Goal: Check status: Check status

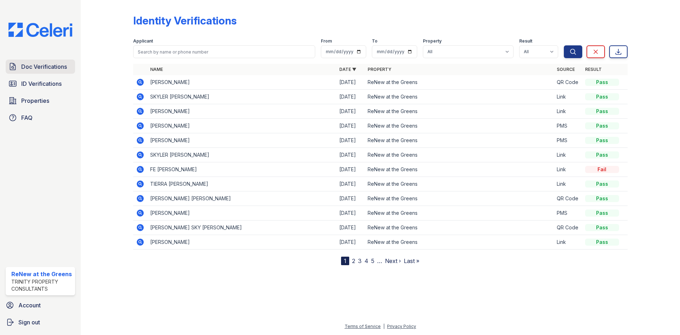
click at [53, 70] on span "Doc Verifications" at bounding box center [44, 66] width 46 height 8
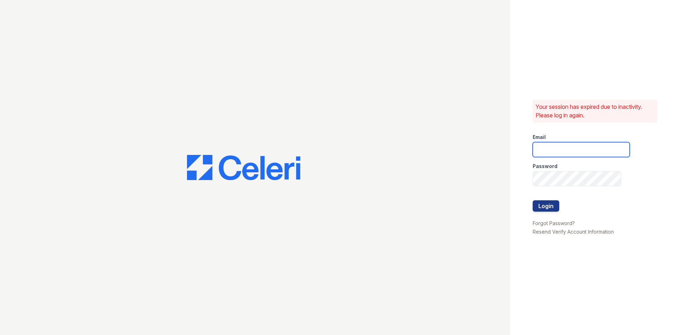
click at [561, 150] on input "email" at bounding box center [580, 149] width 97 height 15
type input "renewatthegreens@trinity-pm.com"
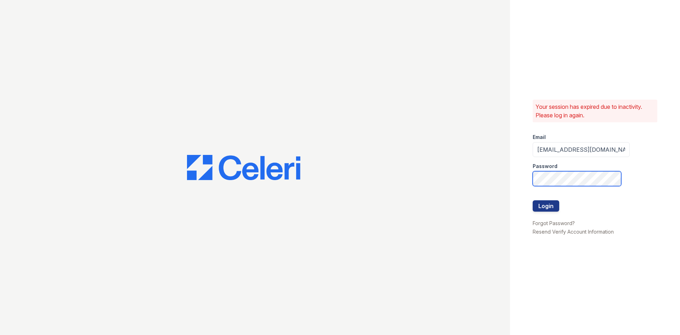
click at [532, 200] on button "Login" at bounding box center [545, 205] width 27 height 11
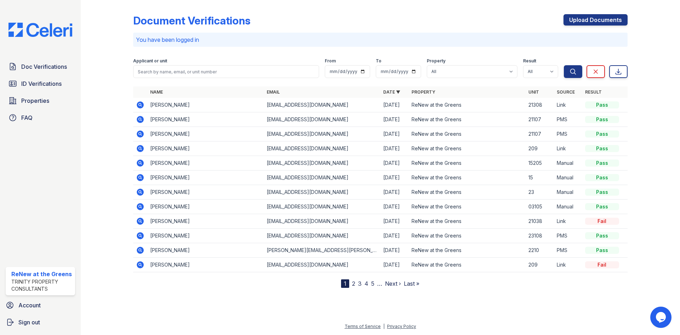
click at [138, 194] on icon at bounding box center [140, 191] width 7 height 7
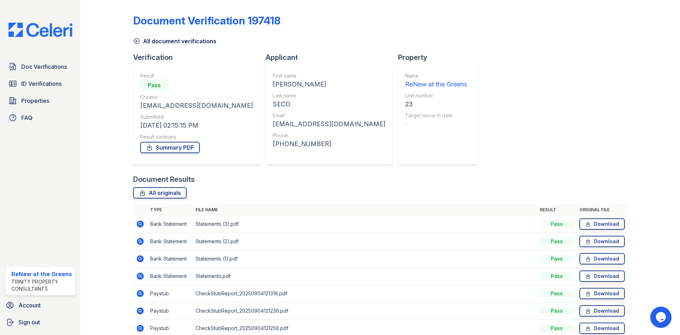
click at [142, 223] on icon at bounding box center [140, 223] width 7 height 7
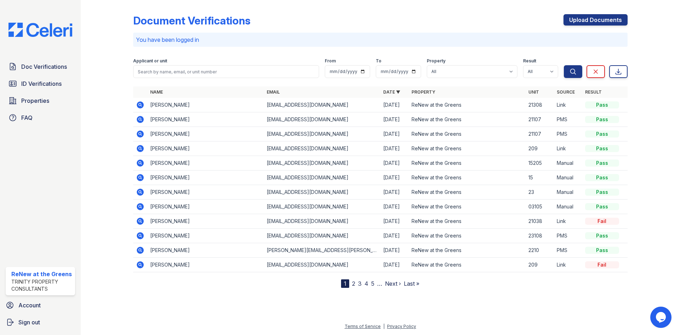
click at [140, 235] on icon at bounding box center [140, 235] width 2 height 2
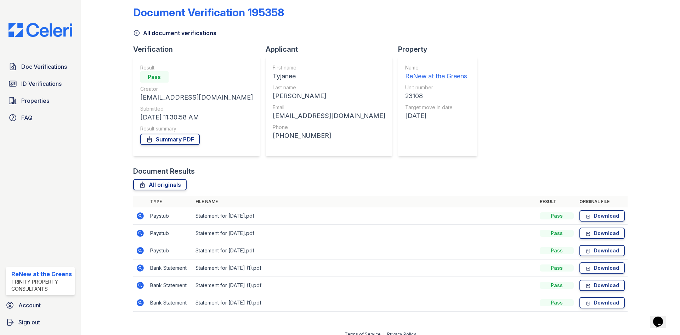
scroll to position [16, 0]
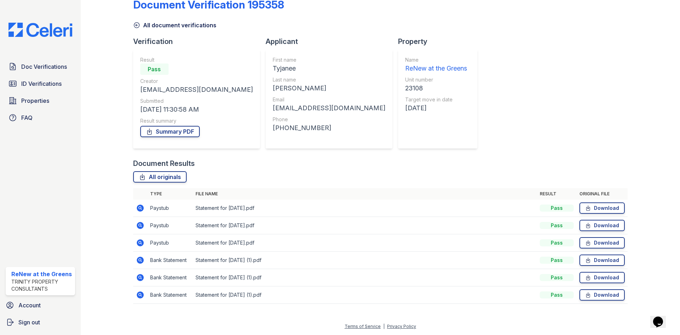
click at [141, 206] on icon at bounding box center [140, 207] width 7 height 7
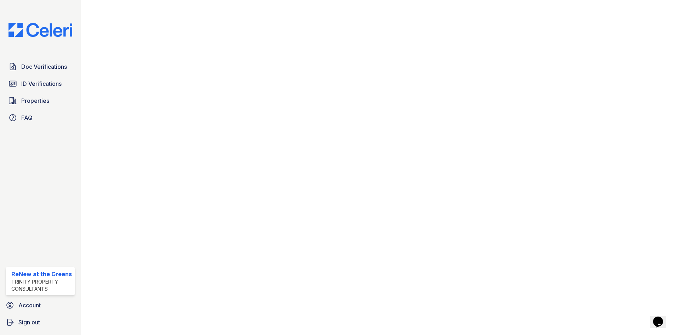
scroll to position [304, 0]
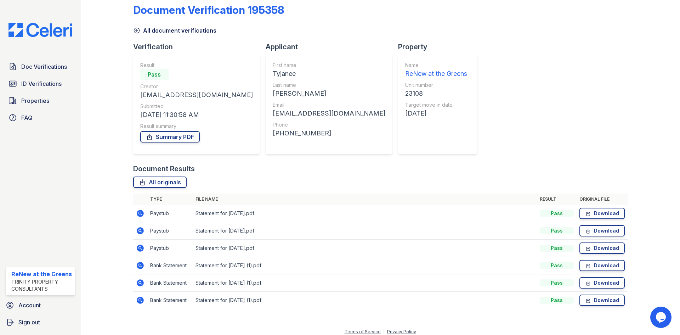
scroll to position [16, 0]
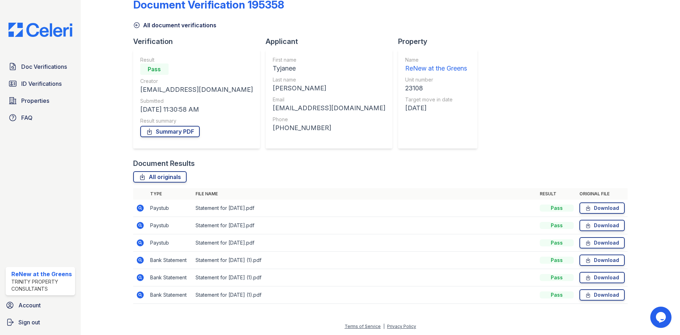
click at [141, 257] on icon at bounding box center [140, 259] width 7 height 7
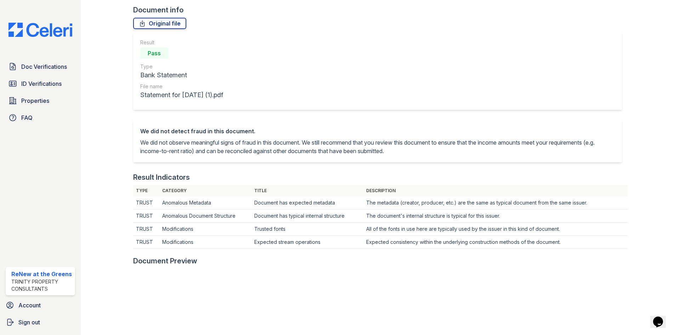
scroll to position [35, 0]
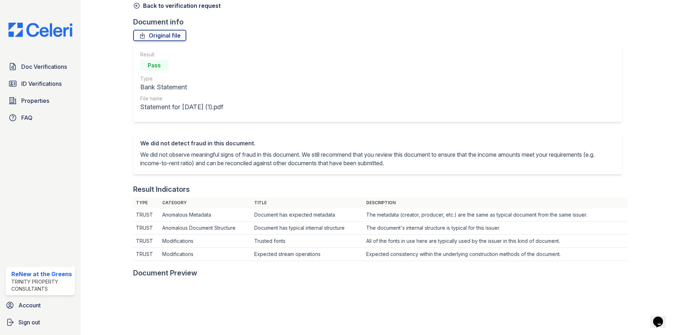
click at [155, 11] on div "Document 632125 Result Details Back to verification request Document info Origi…" at bounding box center [380, 290] width 494 height 647
click at [155, 10] on div "Document 632125 Result Details Back to verification request Document info Origi…" at bounding box center [380, 290] width 494 height 647
click at [155, 8] on link "Back to verification request" at bounding box center [176, 5] width 87 height 8
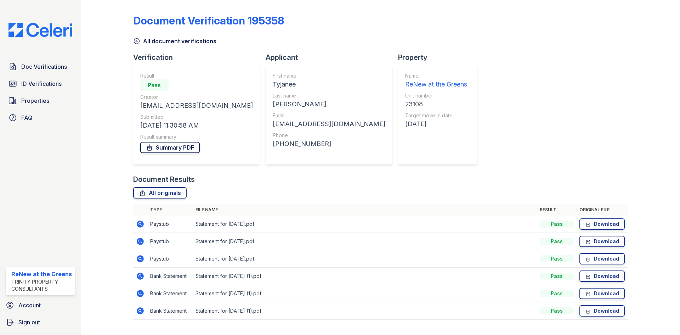
scroll to position [16, 0]
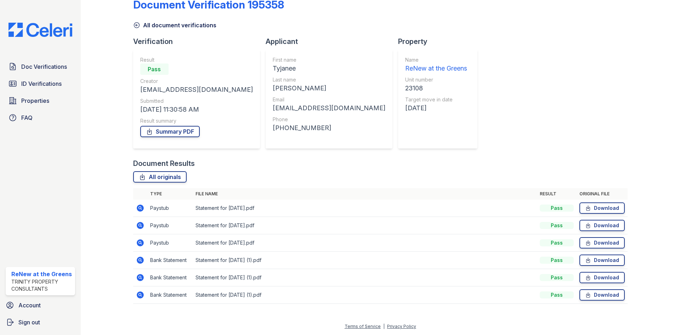
click at [142, 276] on icon at bounding box center [140, 277] width 7 height 7
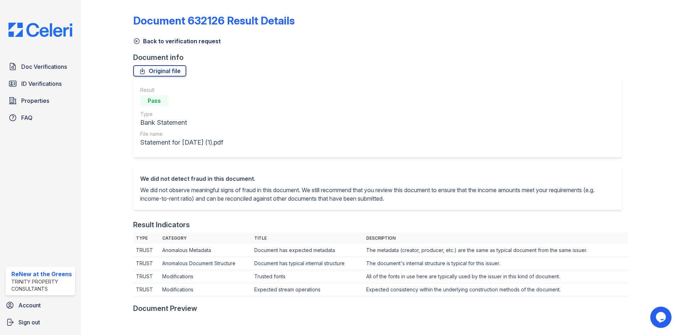
click at [188, 39] on link "Back to verification request" at bounding box center [176, 41] width 87 height 8
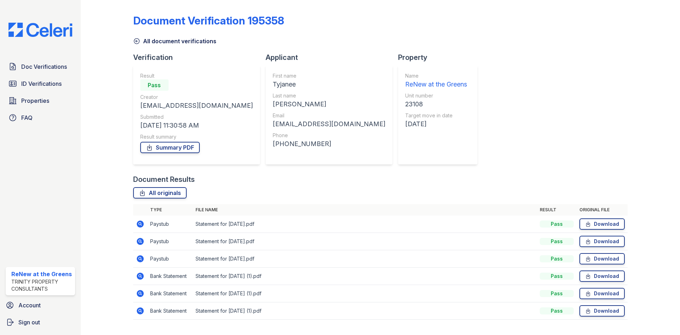
click at [188, 39] on link "All document verifications" at bounding box center [174, 41] width 83 height 8
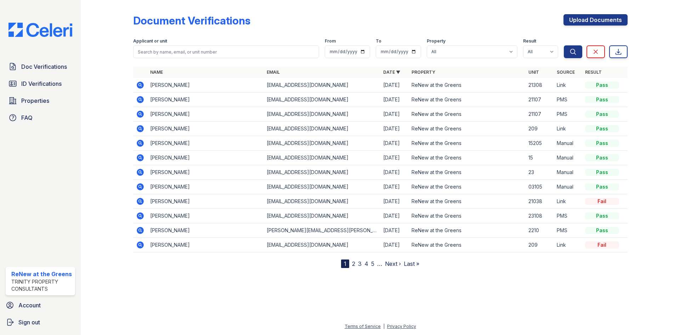
click at [143, 130] on icon at bounding box center [140, 128] width 8 height 8
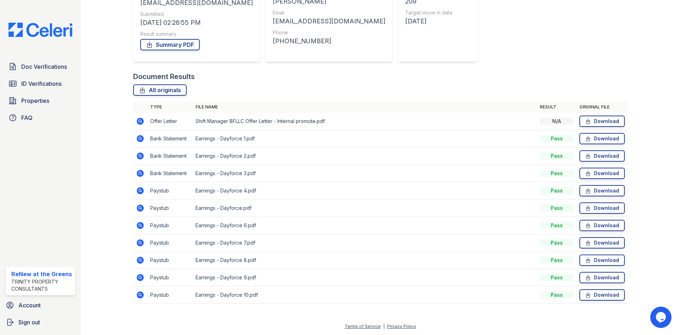
click at [143, 137] on icon at bounding box center [140, 138] width 7 height 7
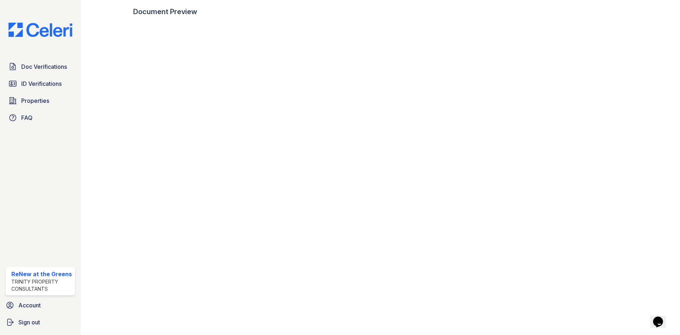
scroll to position [319, 0]
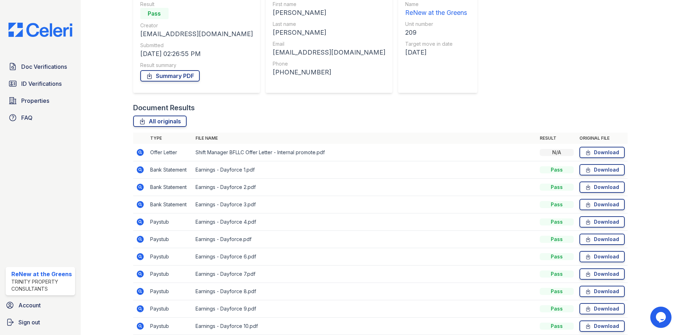
scroll to position [103, 0]
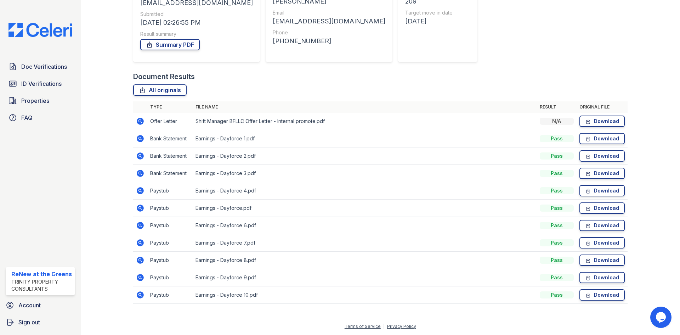
click at [142, 224] on icon at bounding box center [140, 225] width 7 height 7
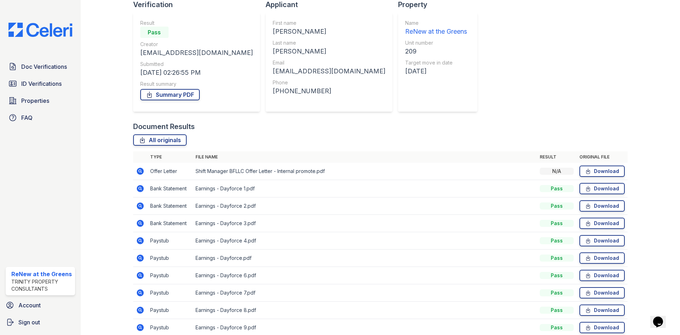
scroll to position [103, 0]
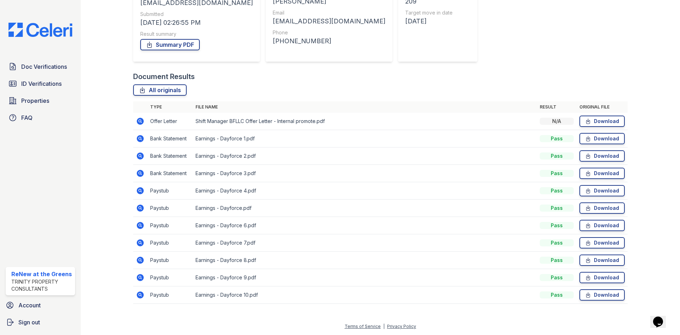
click at [137, 278] on icon at bounding box center [140, 277] width 7 height 7
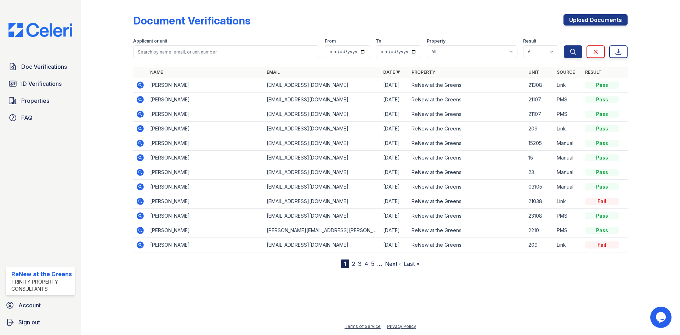
click at [138, 128] on icon at bounding box center [140, 128] width 7 height 7
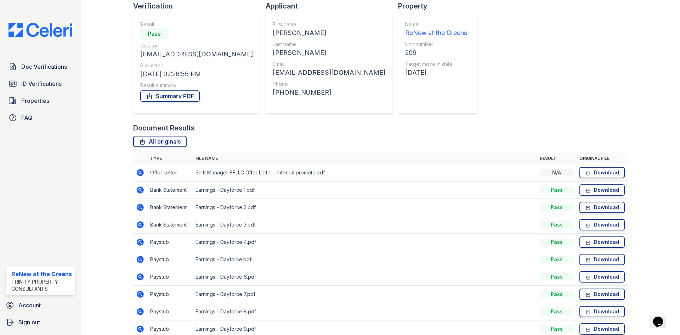
scroll to position [103, 0]
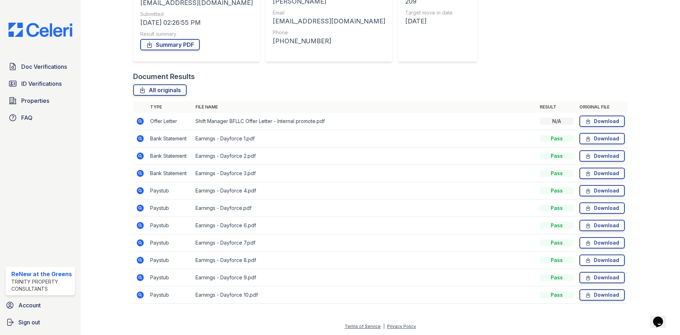
click at [138, 139] on icon at bounding box center [140, 138] width 7 height 7
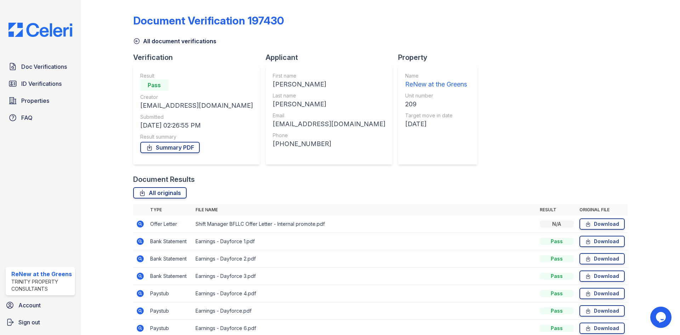
click at [158, 40] on link "All document verifications" at bounding box center [174, 41] width 83 height 8
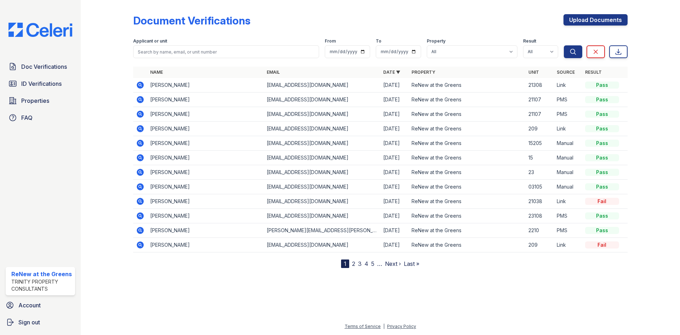
click at [142, 97] on icon at bounding box center [140, 99] width 7 height 7
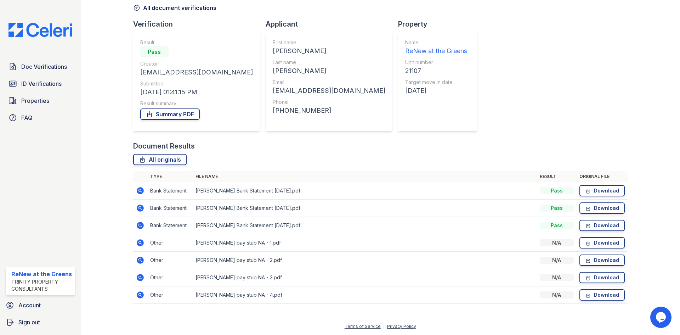
click at [141, 228] on icon at bounding box center [140, 225] width 7 height 7
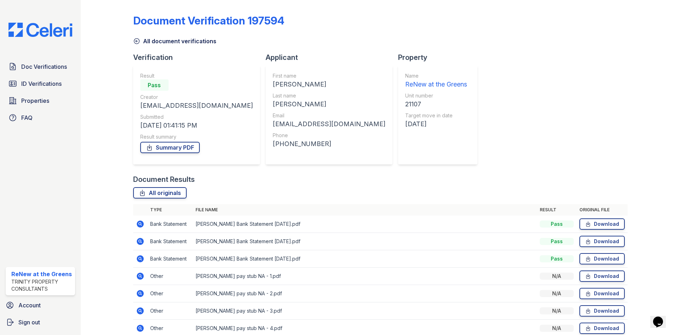
click at [141, 240] on icon at bounding box center [140, 241] width 7 height 7
click at [136, 225] on icon at bounding box center [140, 223] width 8 height 8
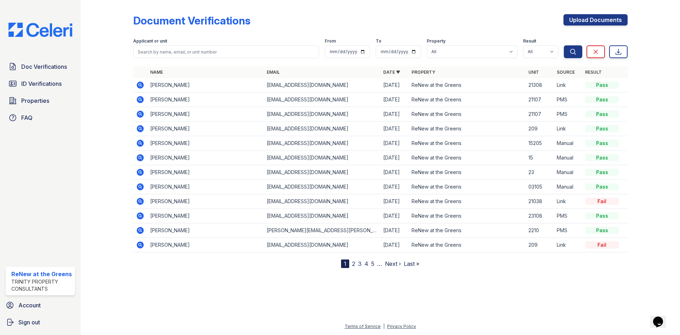
click at [141, 114] on icon at bounding box center [140, 114] width 8 height 8
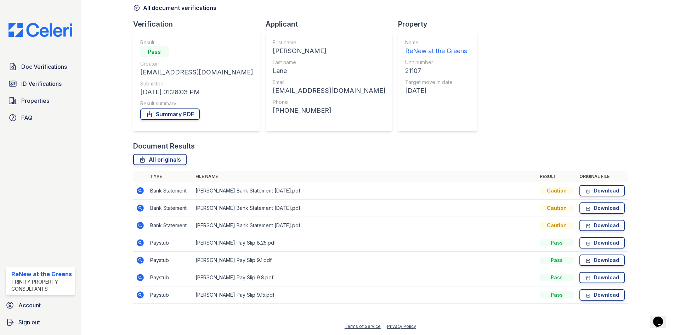
click at [138, 243] on icon at bounding box center [140, 242] width 7 height 7
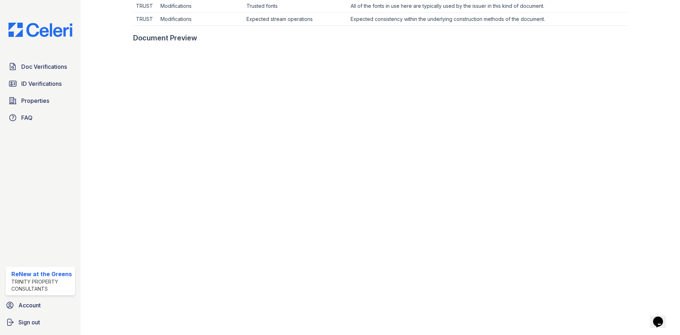
click at [38, 75] on div "Doc Verifications ID Verifications Properties FAQ" at bounding box center [40, 91] width 75 height 65
click at [38, 79] on link "ID Verifications" at bounding box center [40, 83] width 69 height 14
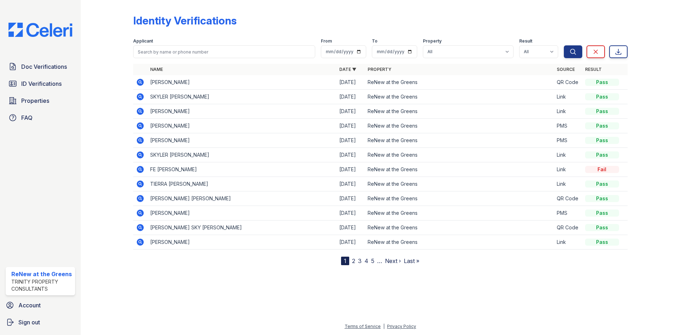
click at [139, 110] on icon at bounding box center [140, 111] width 8 height 8
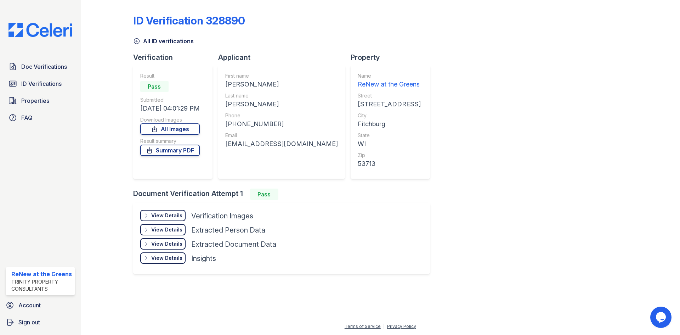
click at [170, 210] on div "View Details Details" at bounding box center [162, 215] width 45 height 11
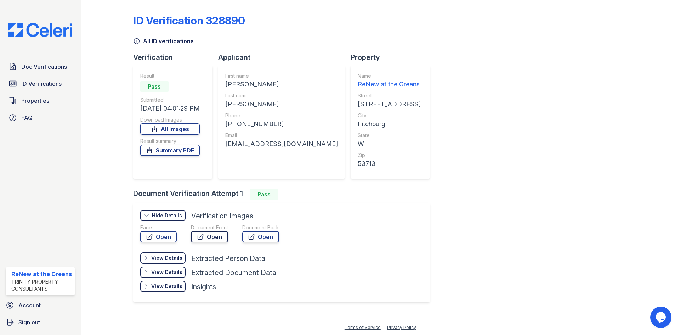
click at [204, 234] on link "Open" at bounding box center [209, 236] width 37 height 11
click at [255, 234] on icon at bounding box center [251, 236] width 7 height 7
click at [167, 238] on link "Open" at bounding box center [158, 236] width 36 height 11
